Goal: Task Accomplishment & Management: Manage account settings

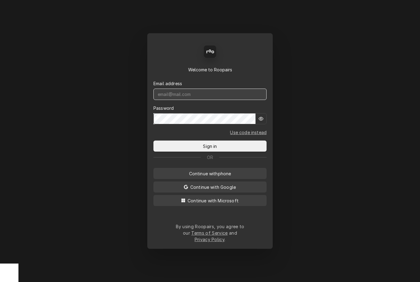
type input "dstewart.red@yahoo.com"
click at [210, 148] on button "Sign in" at bounding box center [209, 145] width 113 height 11
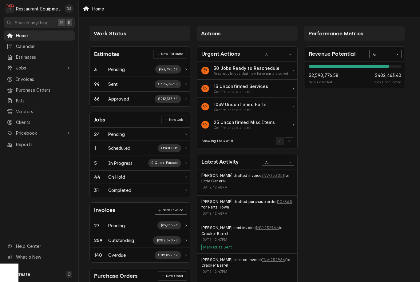
click at [20, 119] on span "Clients" at bounding box center [44, 122] width 56 height 6
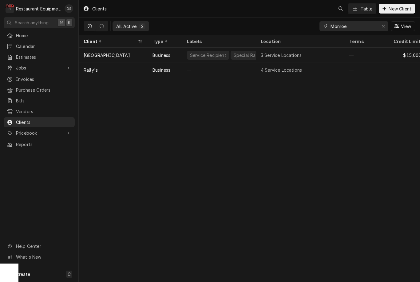
click at [379, 26] on button "Erase input" at bounding box center [383, 26] width 10 height 10
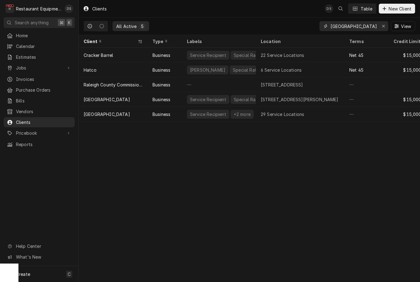
type input "Raleigh"
click at [166, 112] on div "Business" at bounding box center [161, 114] width 18 height 6
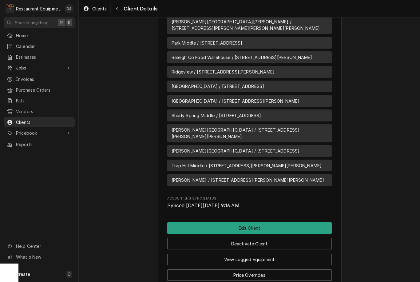
scroll to position [667, 0]
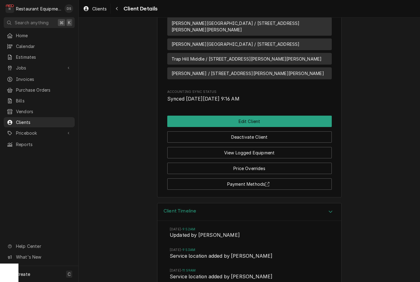
scroll to position [770, 0]
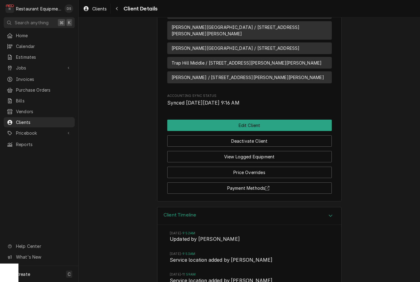
click at [120, 9] on div "Navigate back" at bounding box center [117, 9] width 6 height 6
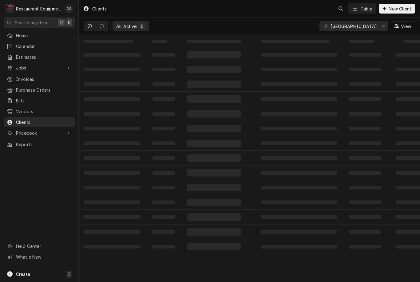
click at [34, 76] on span "Invoices" at bounding box center [44, 79] width 56 height 6
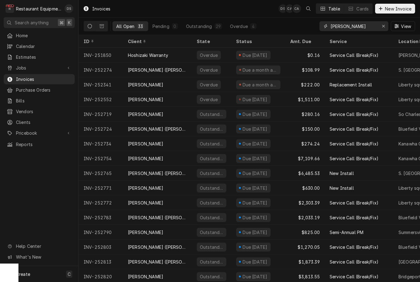
click at [379, 28] on button "Erase input" at bounding box center [383, 26] width 10 height 10
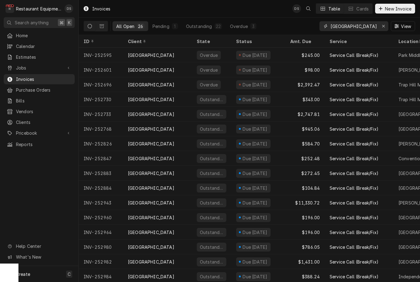
type input "Raleigh county"
click at [103, 30] on button "Dynamic Content Wrapper" at bounding box center [102, 26] width 12 height 10
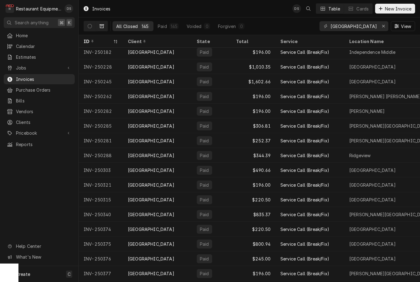
scroll to position [77, 0]
click at [91, 22] on button "Dynamic Content Wrapper" at bounding box center [90, 26] width 12 height 10
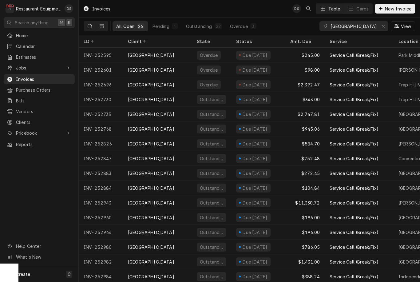
scroll to position [0, 0]
click at [382, 27] on icon "Erase input" at bounding box center [383, 26] width 2 height 2
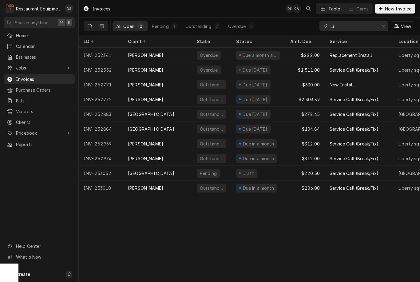
type input "L"
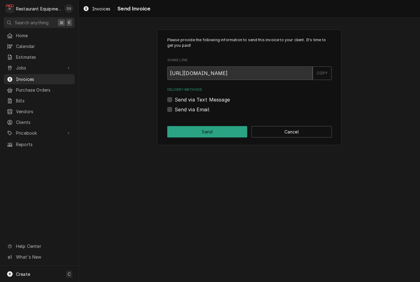
click at [311, 126] on button "Cancel" at bounding box center [291, 131] width 80 height 11
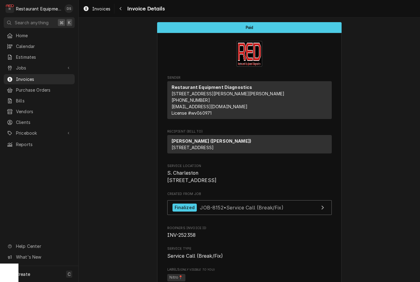
click at [118, 10] on div "Navigate back" at bounding box center [120, 9] width 6 height 6
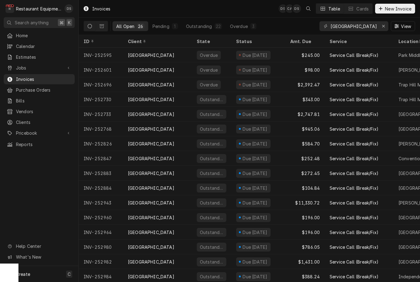
click at [37, 67] on span "Jobs" at bounding box center [39, 68] width 46 height 6
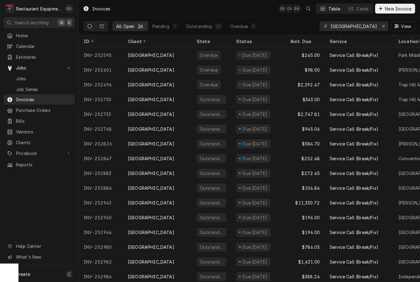
click at [34, 79] on span "Jobs" at bounding box center [44, 78] width 56 height 6
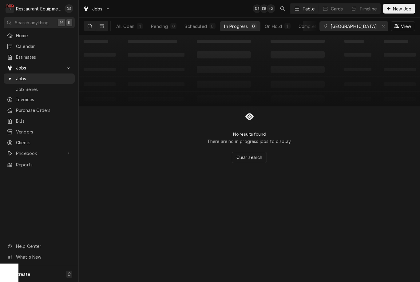
click at [130, 26] on div "All Open" at bounding box center [125, 26] width 18 height 6
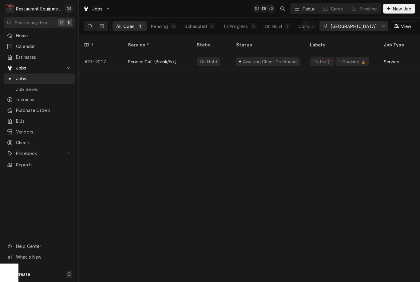
click at [379, 26] on button "Erase input" at bounding box center [383, 26] width 10 height 10
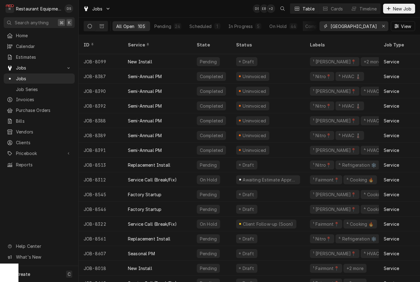
type input "Raleigh"
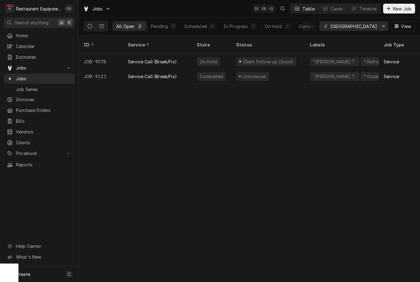
click at [290, 69] on div "Uninvoiced" at bounding box center [268, 76] width 74 height 15
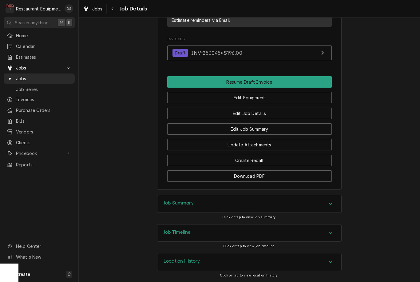
scroll to position [595, 0]
click at [115, 2] on div "Jobs Job Details" at bounding box center [249, 8] width 341 height 17
click at [115, 9] on div "Navigate back" at bounding box center [113, 9] width 6 height 6
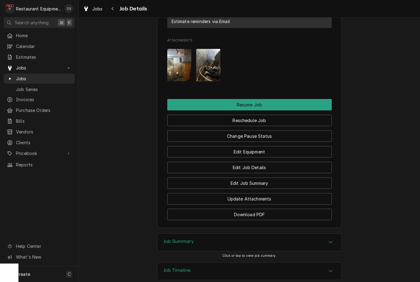
scroll to position [713, 0]
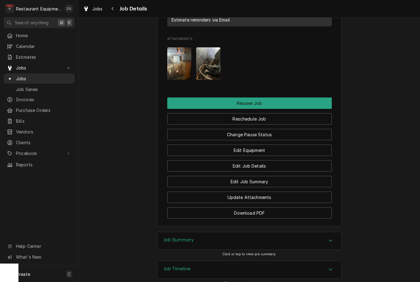
click at [294, 97] on button "Resume Job" at bounding box center [249, 102] width 164 height 11
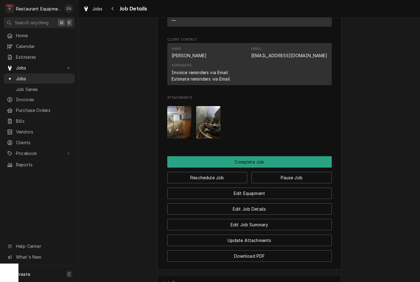
scroll to position [641, 0]
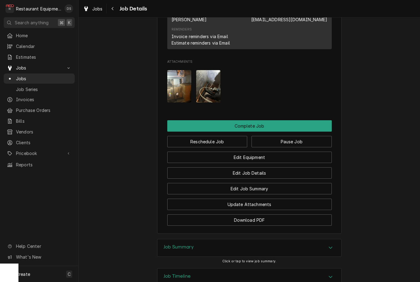
click at [268, 121] on button "Complete Job" at bounding box center [249, 125] width 164 height 11
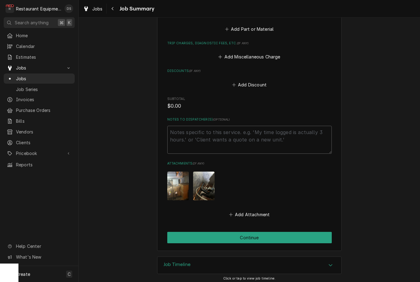
scroll to position [349, 0]
click at [283, 237] on button "Continue" at bounding box center [249, 237] width 164 height 11
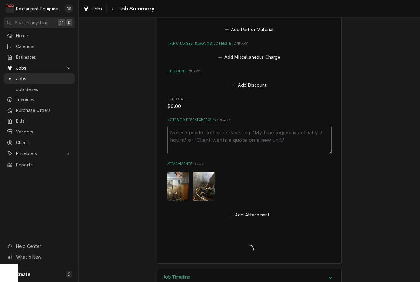
type textarea "x"
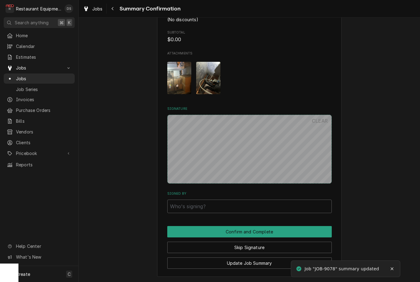
scroll to position [358, 0]
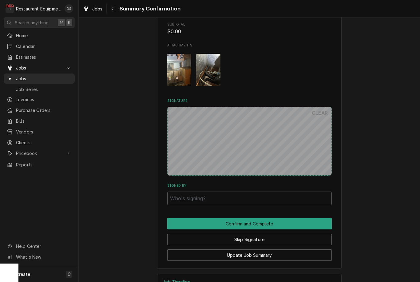
click at [274, 235] on button "Skip Signature" at bounding box center [249, 239] width 164 height 11
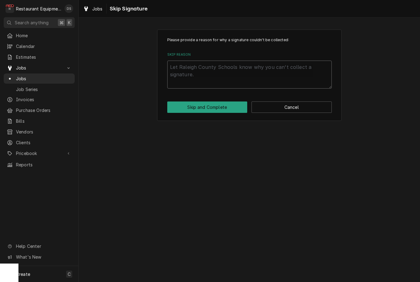
click at [268, 77] on textarea "Skip Reason" at bounding box center [249, 75] width 164 height 28
type textarea "x"
type textarea "T"
type textarea "x"
type textarea "Te"
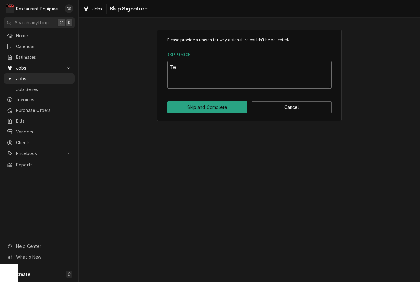
type textarea "x"
type textarea "Tes"
type textarea "x"
type textarea "Test"
click at [226, 106] on button "Skip and Complete" at bounding box center [207, 106] width 80 height 11
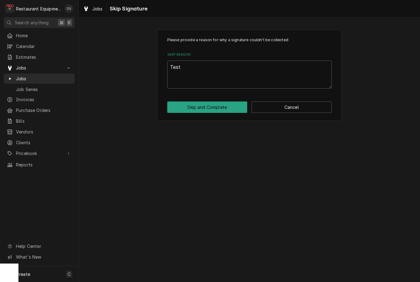
type textarea "x"
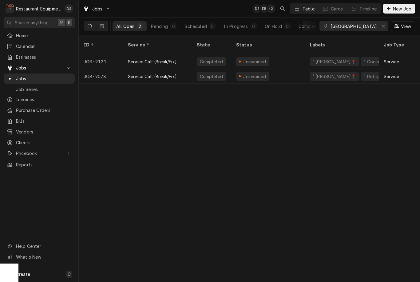
click at [287, 54] on div "Uninvoiced" at bounding box center [268, 61] width 74 height 15
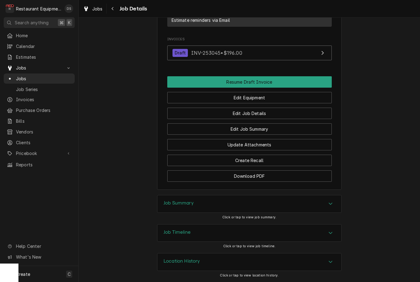
scroll to position [595, 0]
click at [282, 178] on button "Download PDF" at bounding box center [249, 175] width 164 height 11
